Goal: Task Accomplishment & Management: Manage account settings

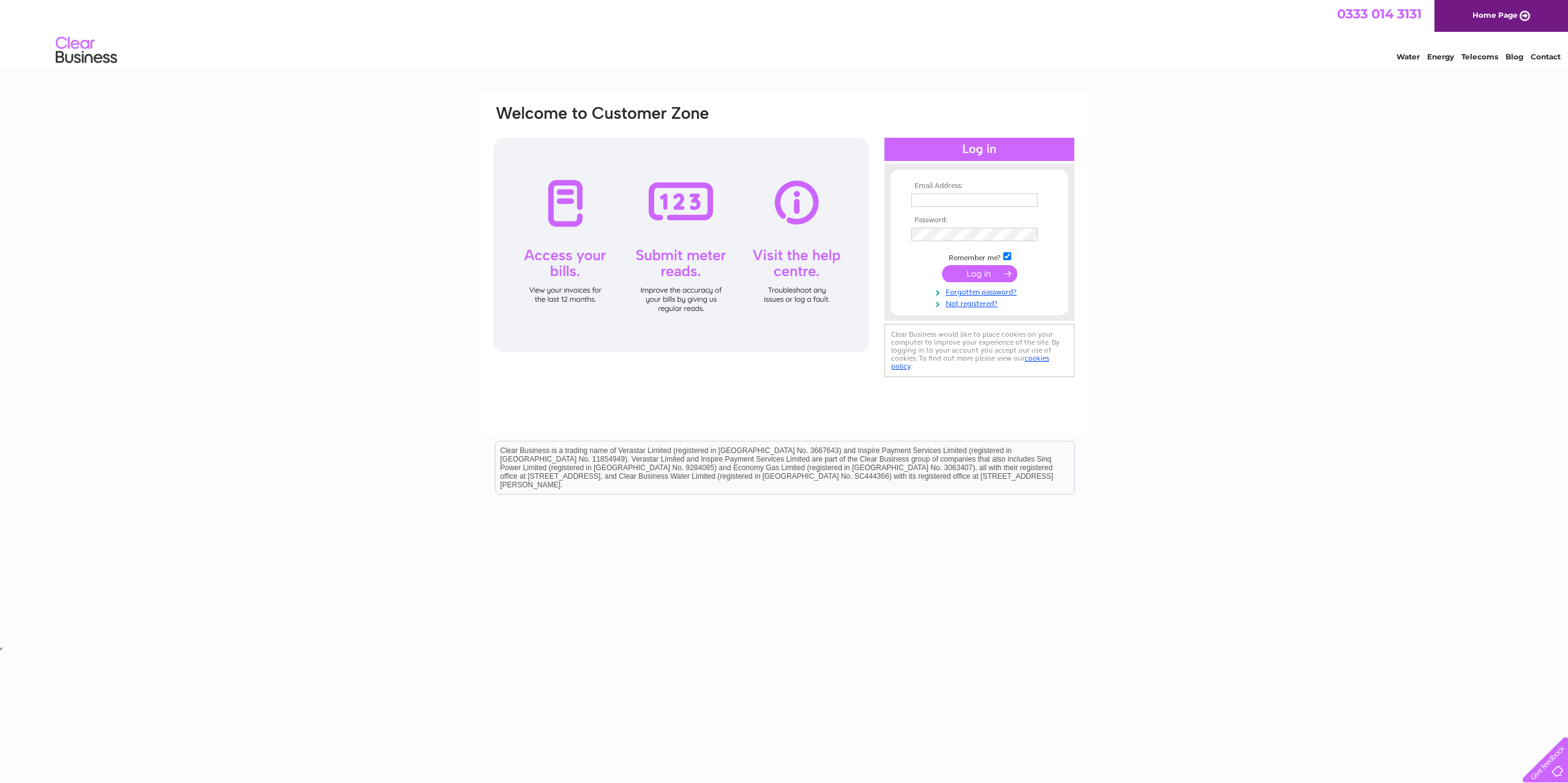
type input "[EMAIL_ADDRESS][DOMAIN_NAME]"
click at [994, 271] on input "submit" at bounding box center [979, 273] width 75 height 17
click at [977, 276] on input "submit" at bounding box center [979, 275] width 75 height 17
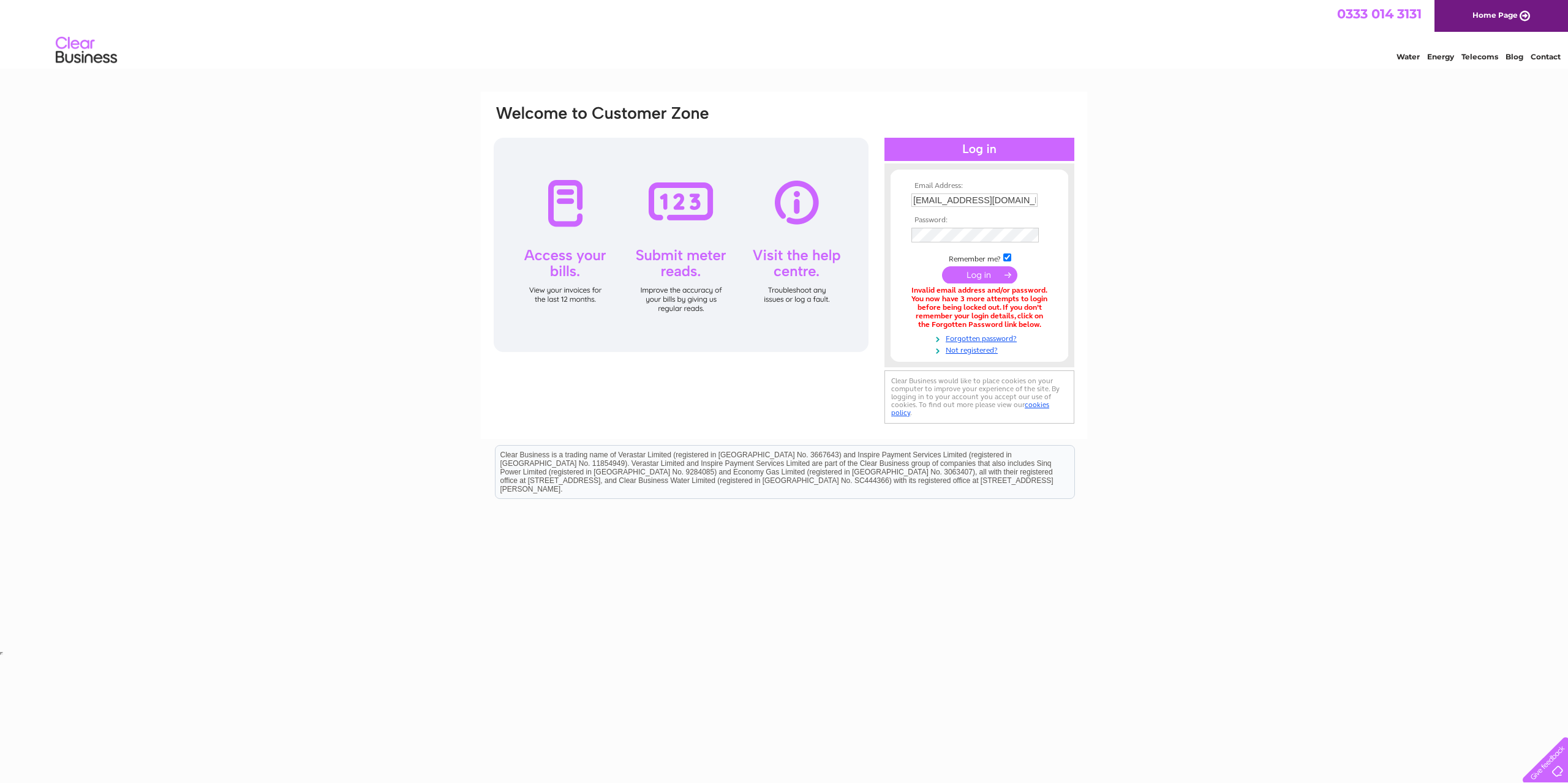
click at [1274, 231] on div "Email Address: [EMAIL_ADDRESS][DOMAIN_NAME] Password:" at bounding box center [784, 370] width 1568 height 557
